Goal: Information Seeking & Learning: Learn about a topic

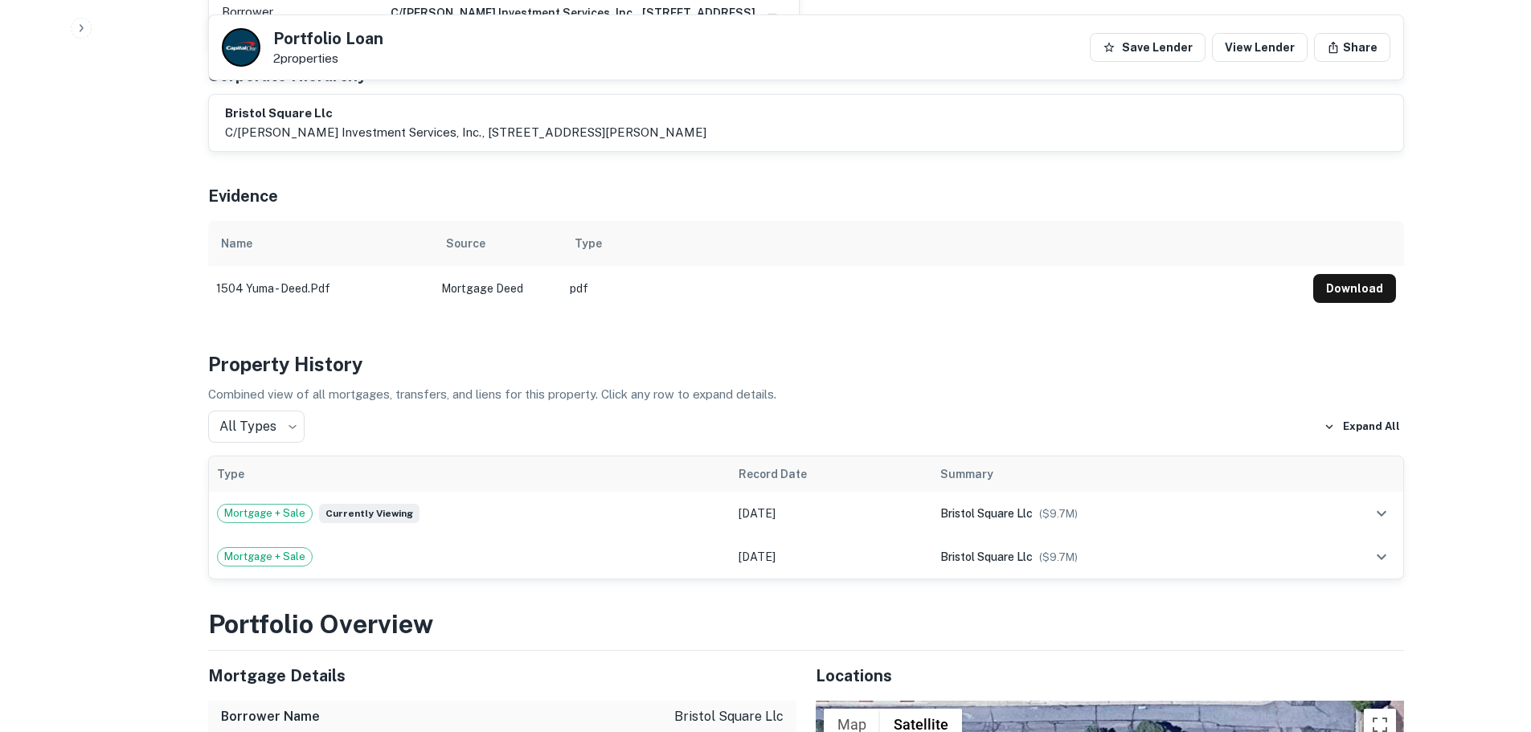
scroll to position [482, 0]
